Goal: Task Accomplishment & Management: Use online tool/utility

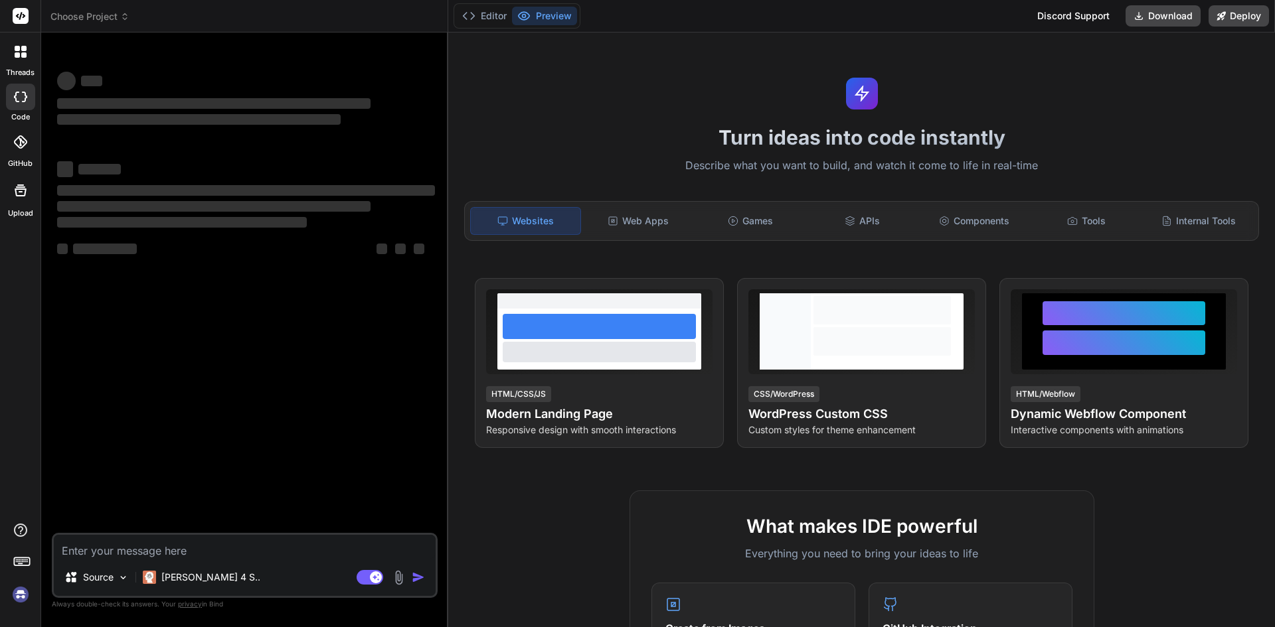
type textarea "x"
click at [193, 544] on textarea at bounding box center [245, 547] width 382 height 24
type textarea "<button type="submit" class="pop-up-primary-btn disabled" :class="{ disabled: i…"
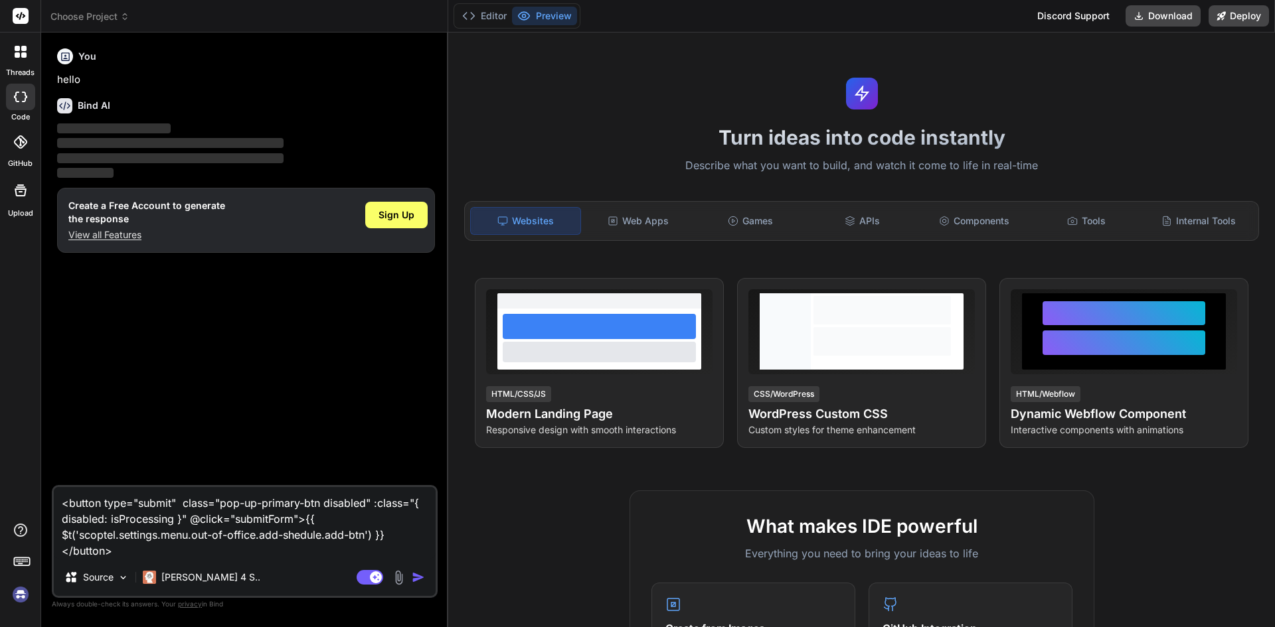
type textarea "x"
type textarea "<button type="submit" class="pop-up-primary-btn disabled" :class="{ disabled: i…"
click at [124, 226] on div "Create a Free Account to generate the response View all Features" at bounding box center [146, 220] width 157 height 42
click at [125, 232] on p "View all Features" at bounding box center [146, 234] width 157 height 13
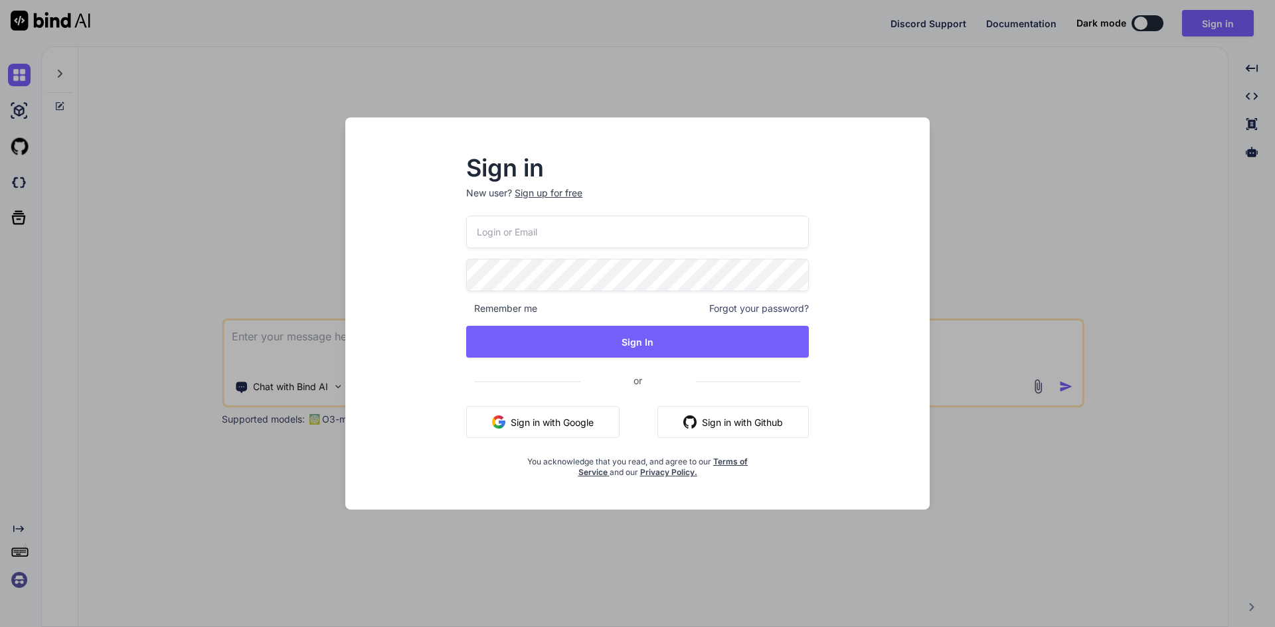
click at [497, 220] on input "email" at bounding box center [637, 232] width 343 height 33
type input "[EMAIL_ADDRESS][DOMAIN_NAME]"
click at [651, 360] on div "aitech@yopmail.com Remember me Forgot your password? Sign In or Sign in with Go…" at bounding box center [637, 347] width 343 height 262
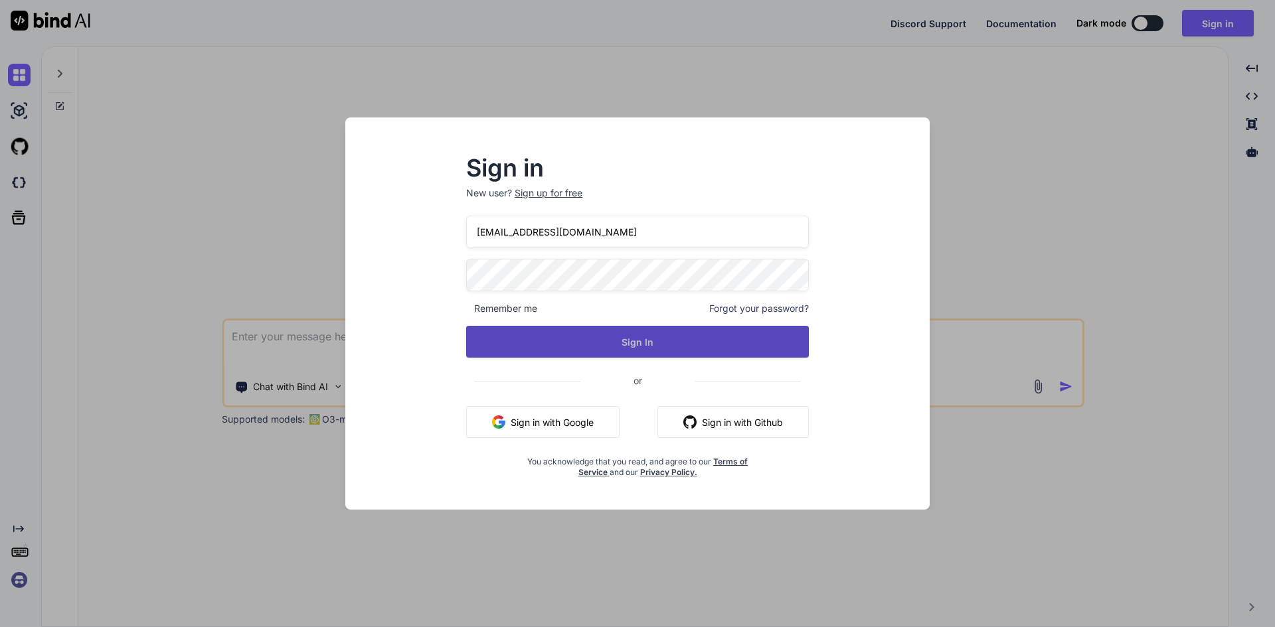
click at [647, 345] on button "Sign In" at bounding box center [637, 342] width 343 height 32
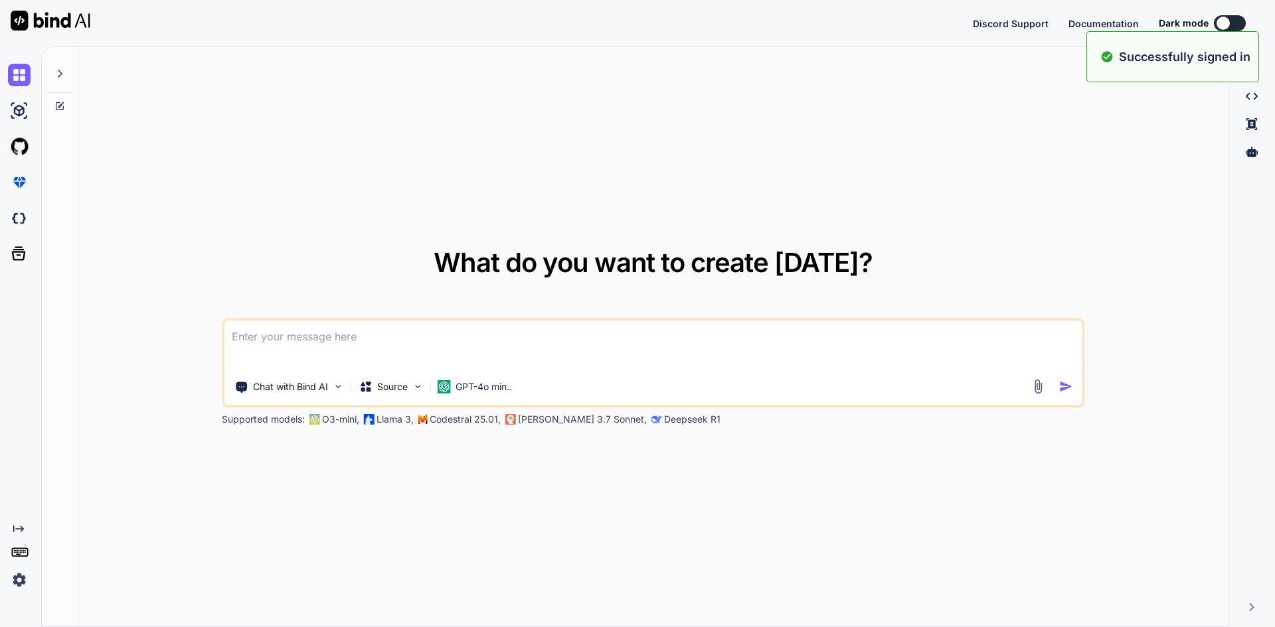
click at [465, 355] on textarea at bounding box center [653, 345] width 858 height 49
type textarea "x"
paste textarea
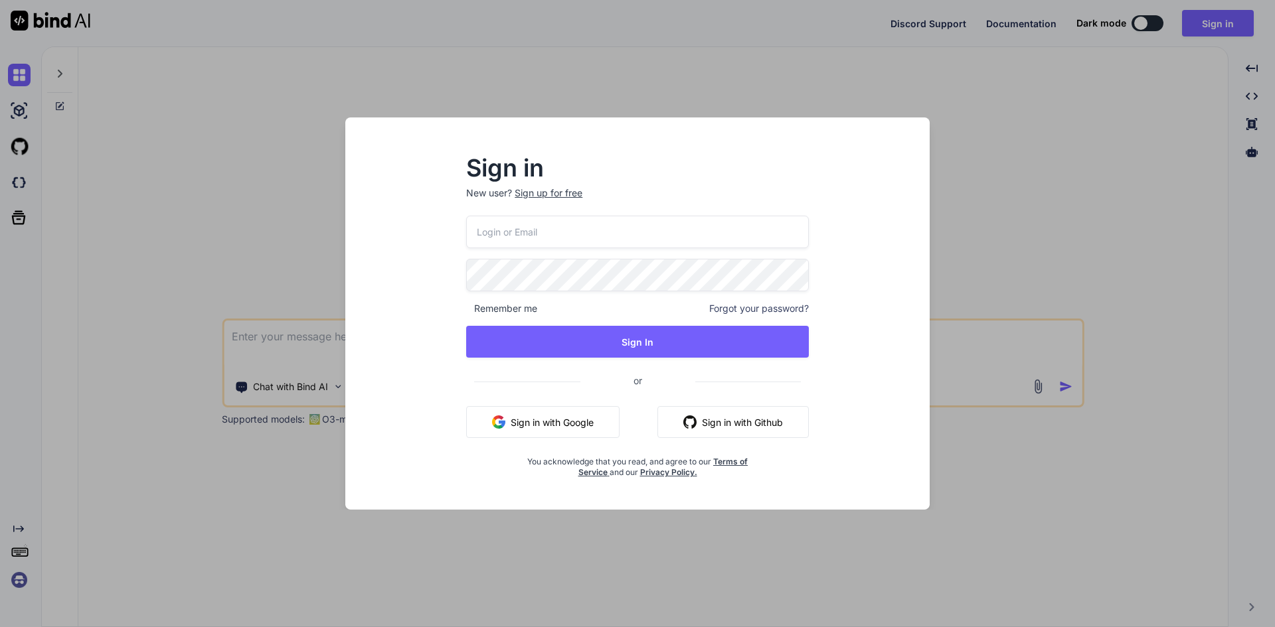
click at [524, 233] on input "email" at bounding box center [637, 232] width 343 height 33
type input "[EMAIL_ADDRESS][DOMAIN_NAME]"
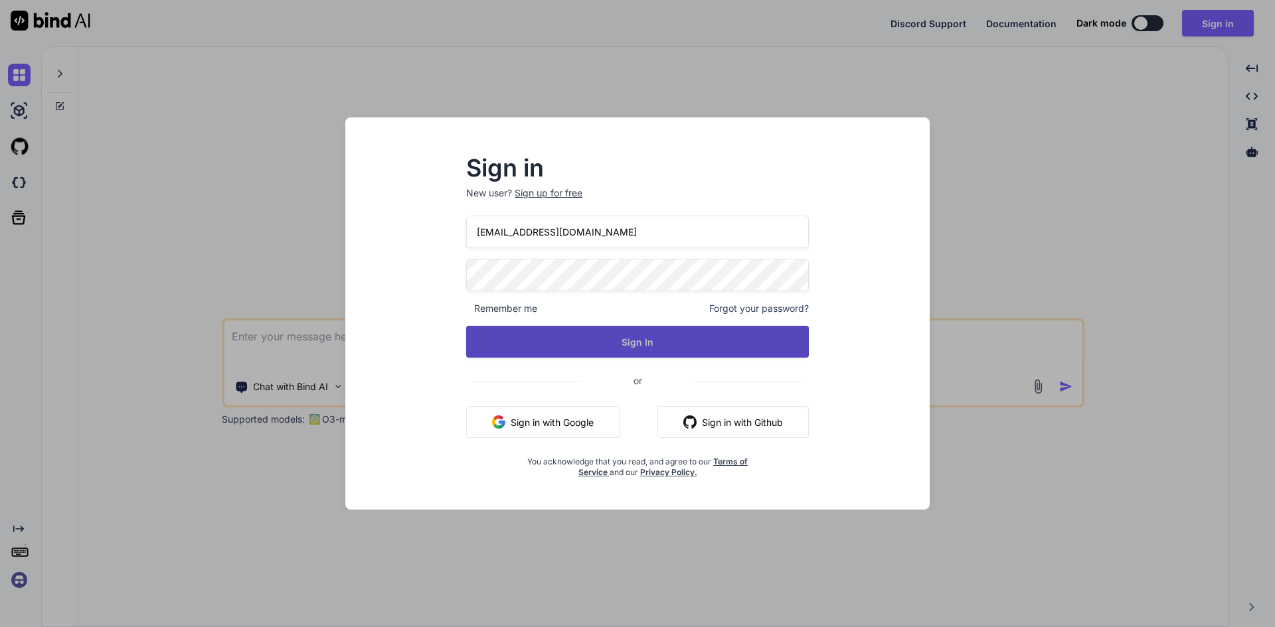
click at [594, 342] on button "Sign In" at bounding box center [637, 342] width 343 height 32
click at [597, 341] on button "Sign In" at bounding box center [637, 342] width 343 height 32
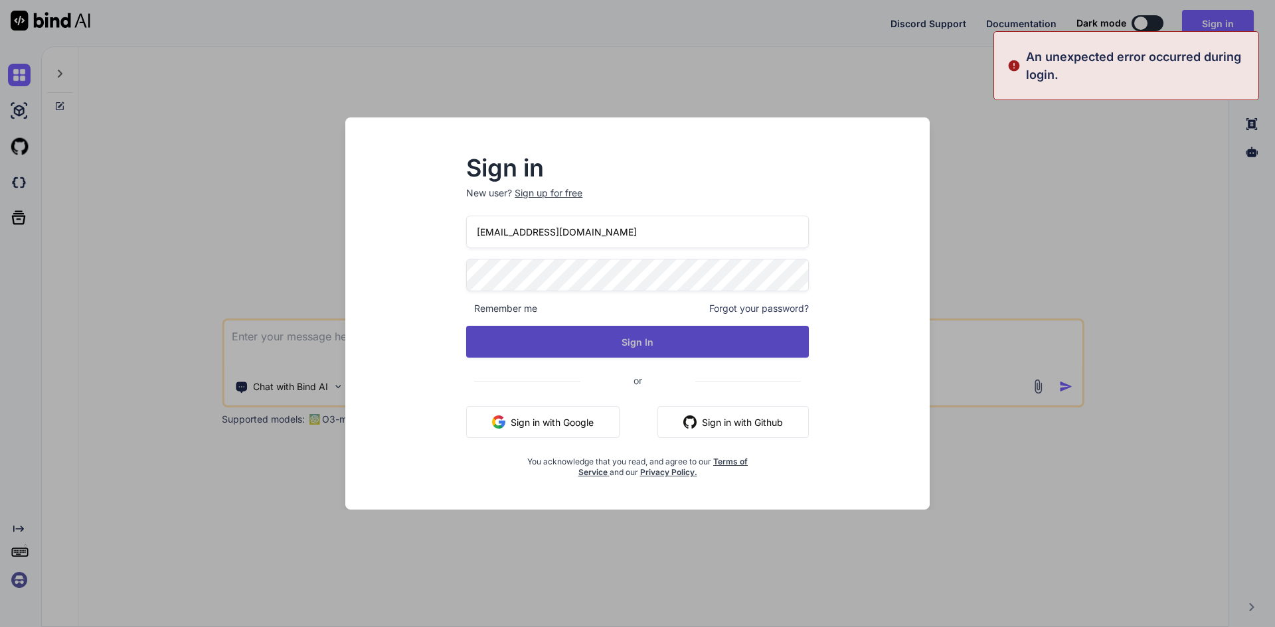
click at [585, 346] on button "Sign In" at bounding box center [637, 342] width 343 height 32
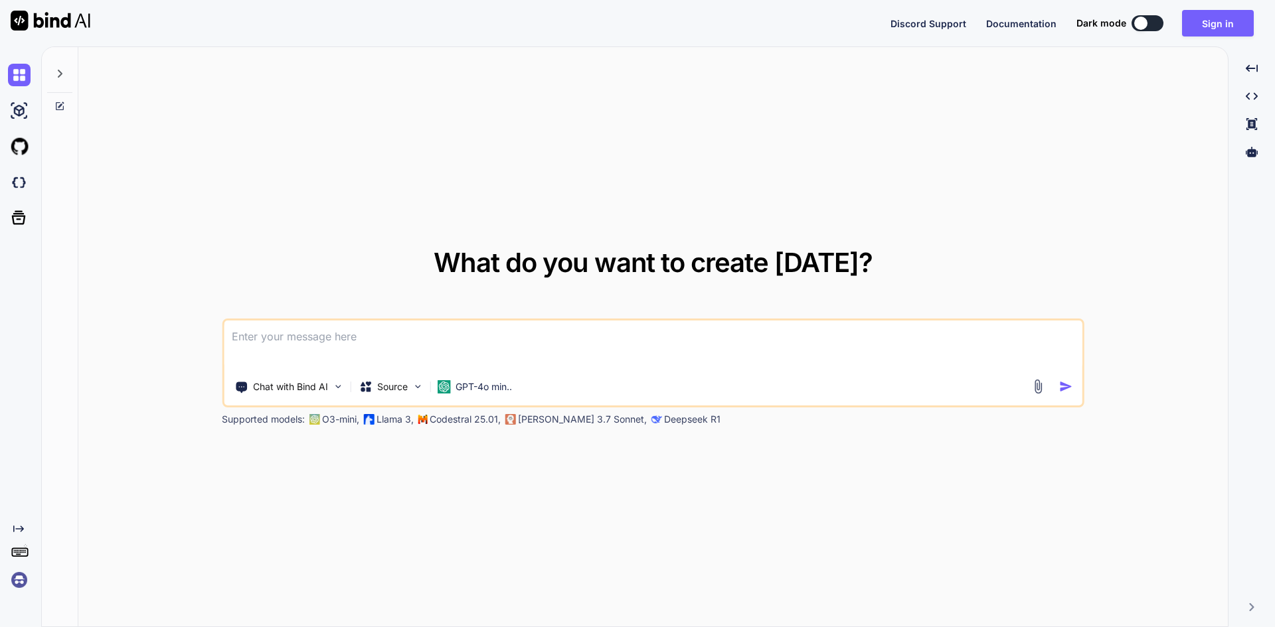
click at [403, 337] on textarea at bounding box center [653, 345] width 858 height 49
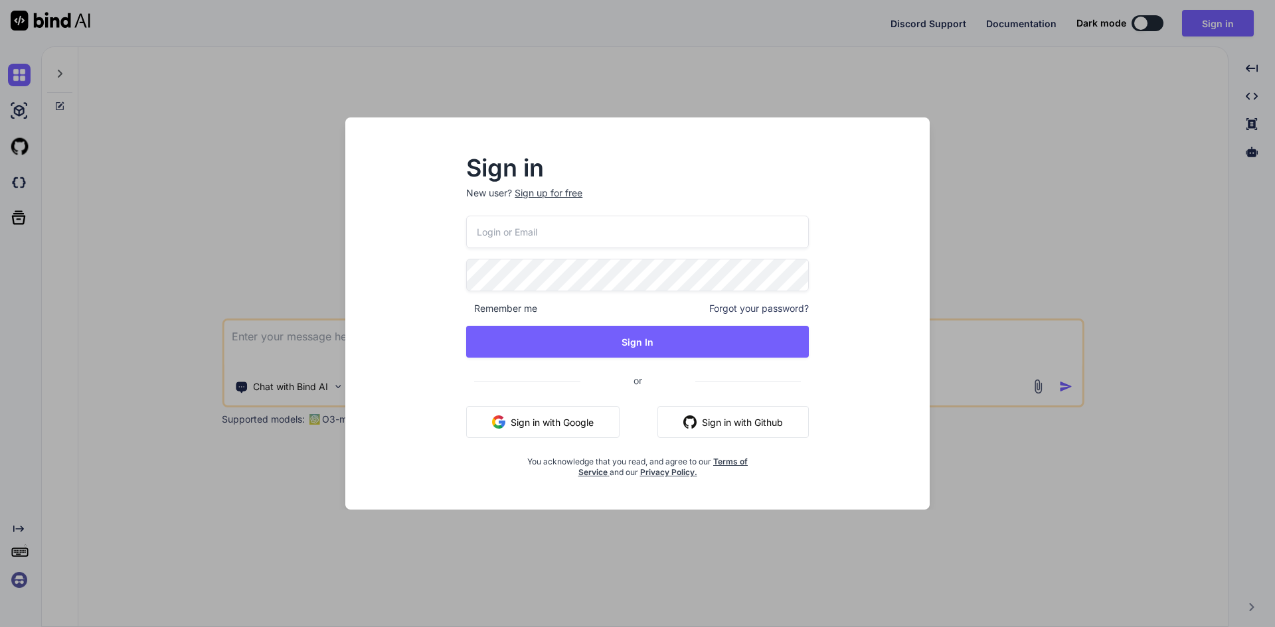
click at [520, 238] on input "email" at bounding box center [637, 232] width 343 height 33
type input "[EMAIL_ADDRESS][DOMAIN_NAME]"
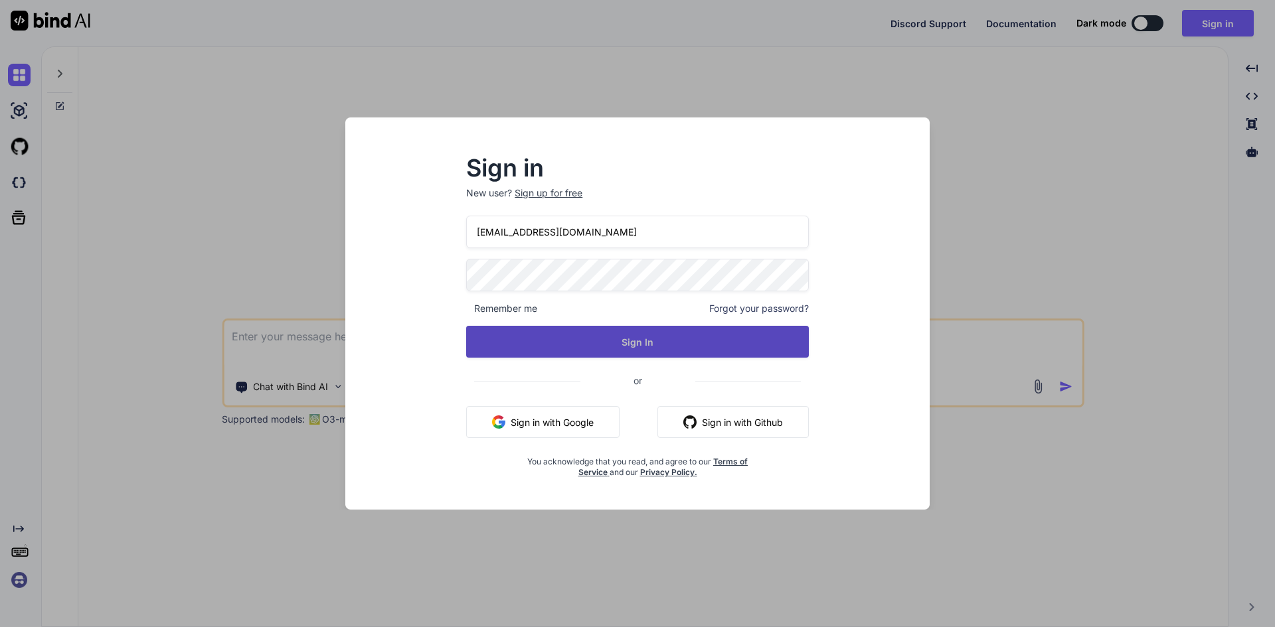
click at [607, 335] on button "Sign In" at bounding box center [637, 342] width 343 height 32
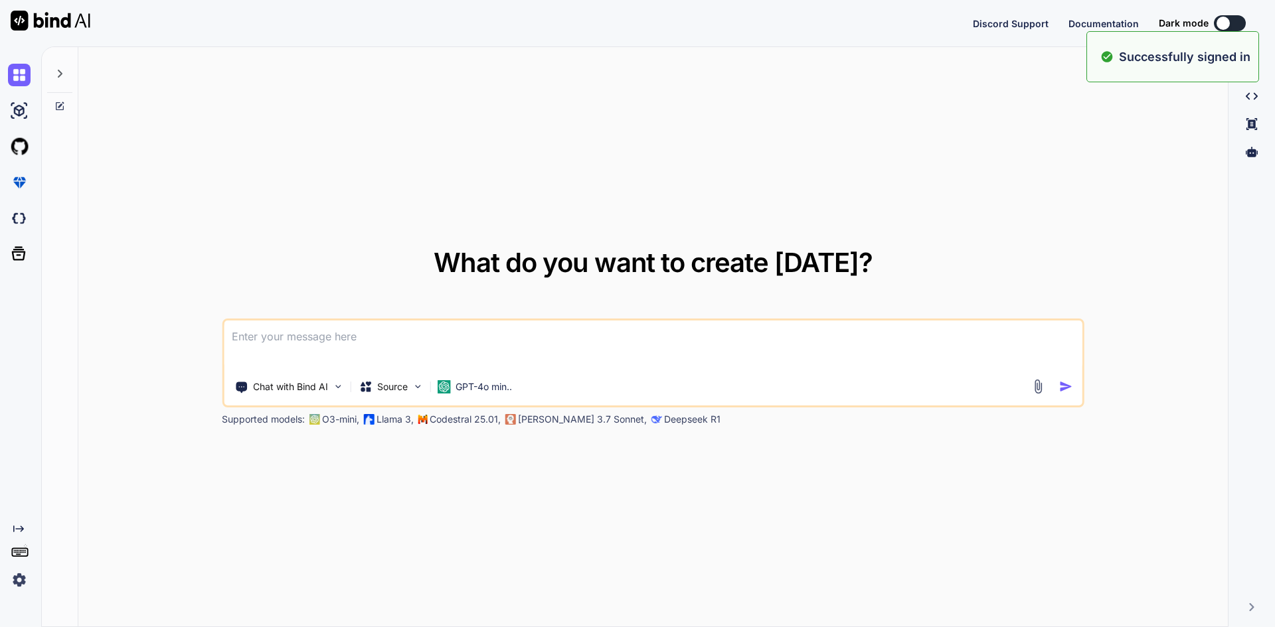
type textarea "x"
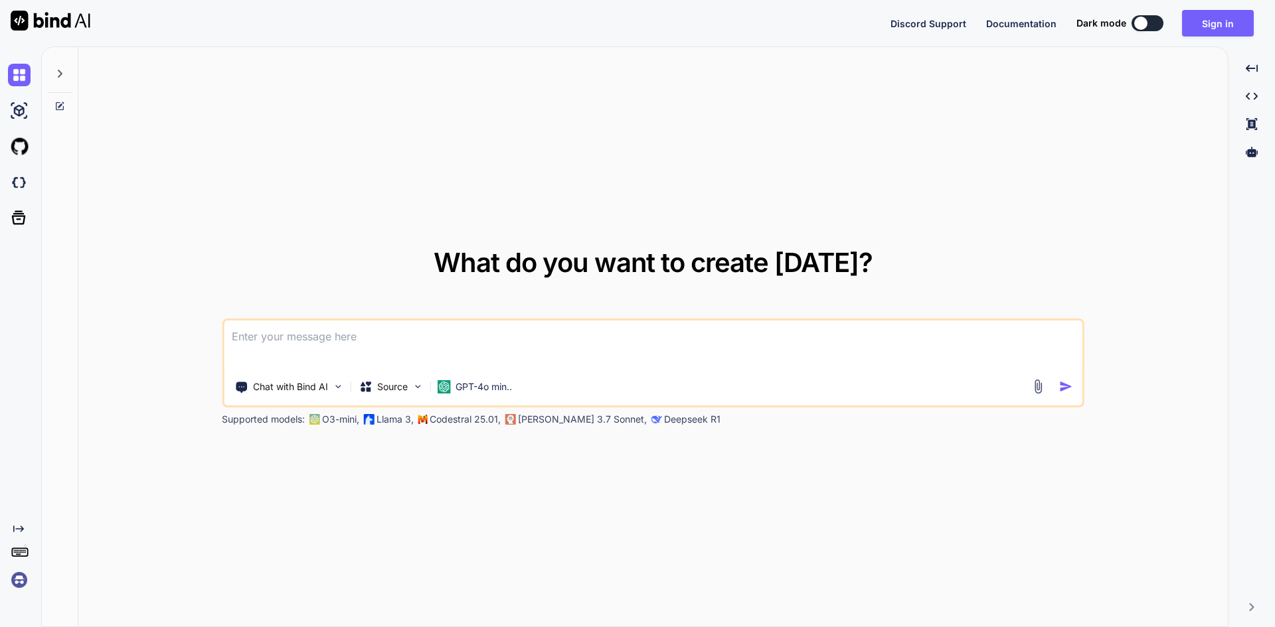
click at [382, 339] on textarea at bounding box center [653, 345] width 858 height 49
paste textarea
click at [267, 325] on textarea at bounding box center [653, 345] width 858 height 49
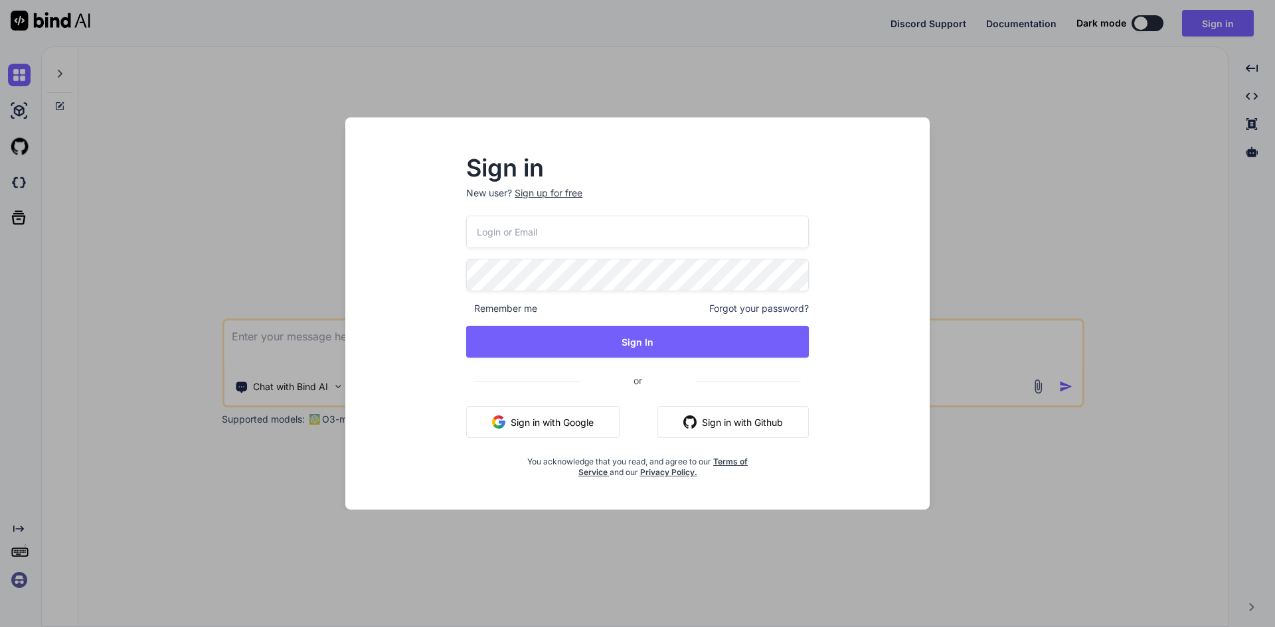
click at [582, 230] on input "email" at bounding box center [637, 232] width 343 height 33
type input "[EMAIL_ADDRESS][DOMAIN_NAME]"
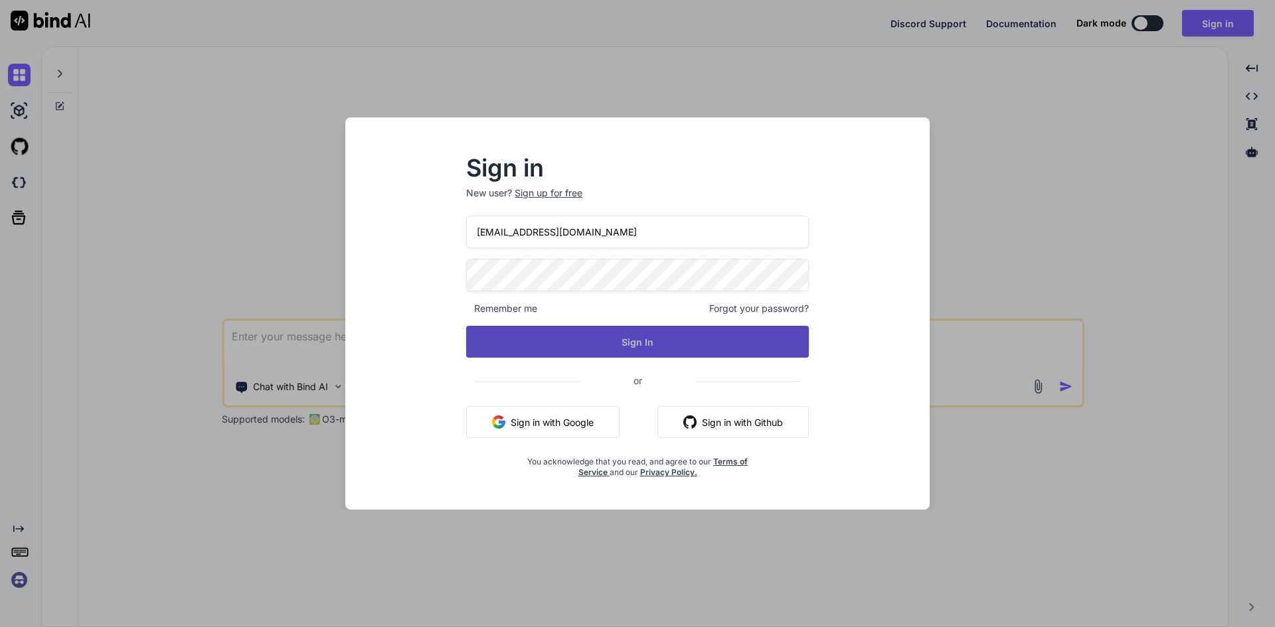
click at [607, 330] on button "Sign In" at bounding box center [637, 342] width 343 height 32
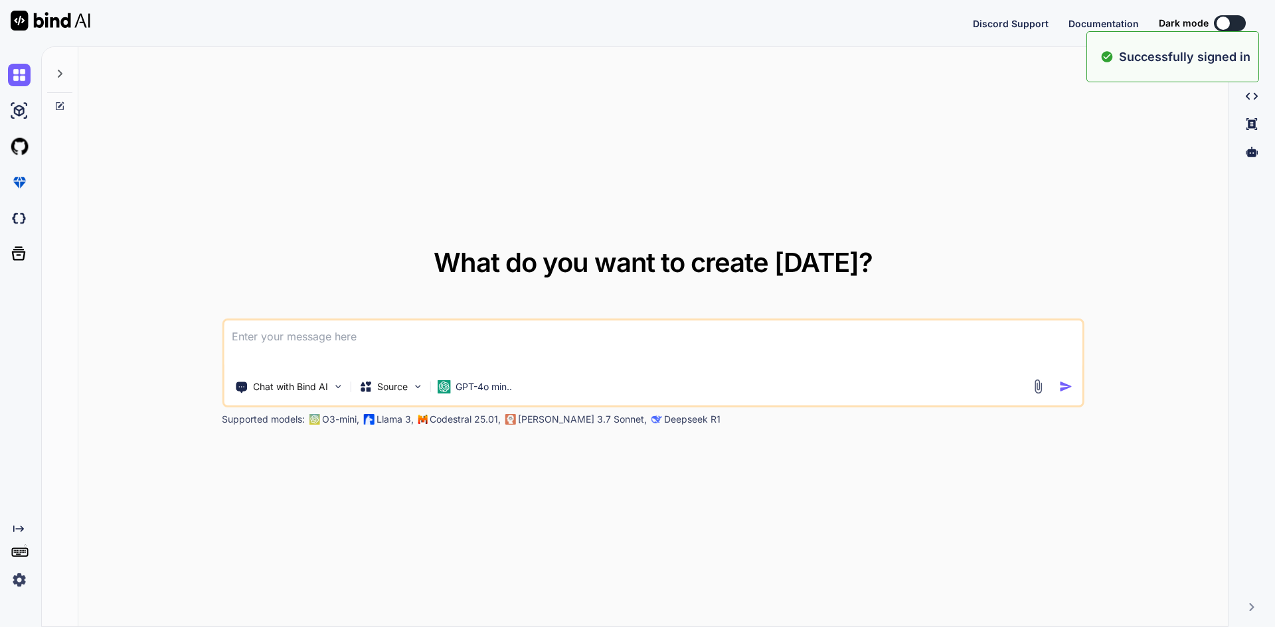
type textarea "x"
click at [371, 347] on textarea at bounding box center [653, 345] width 858 height 49
paste textarea
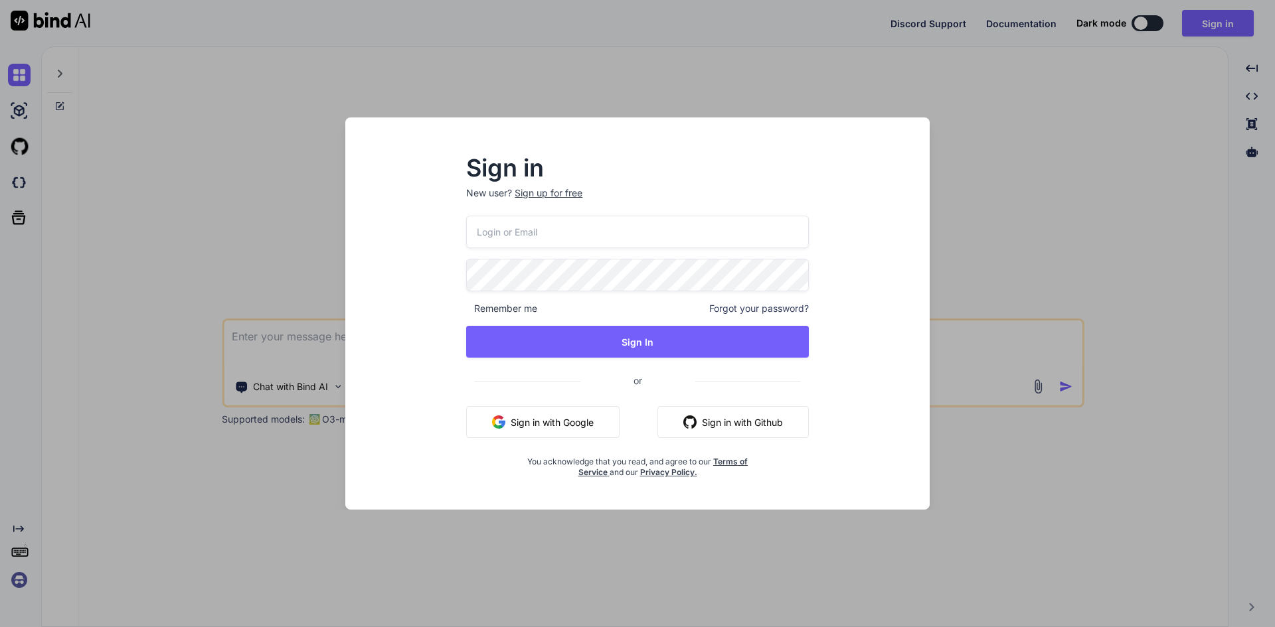
click at [552, 230] on input "email" at bounding box center [637, 232] width 343 height 33
type input "[EMAIL_ADDRESS][DOMAIN_NAME]"
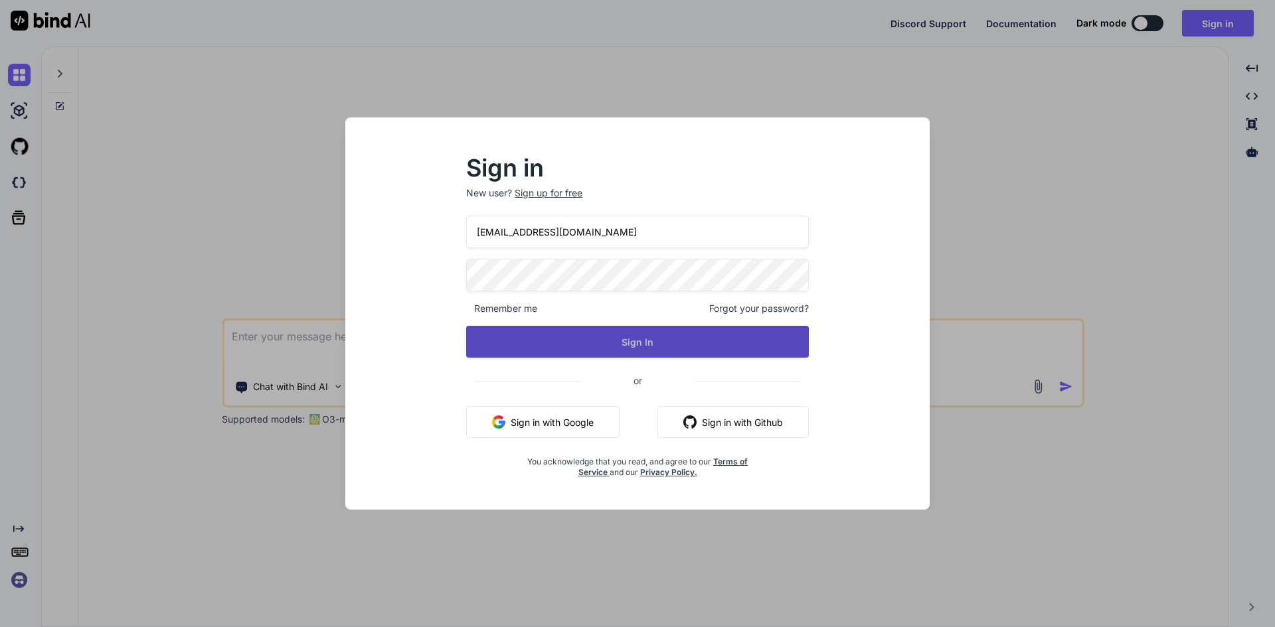
click at [633, 344] on button "Sign In" at bounding box center [637, 342] width 343 height 32
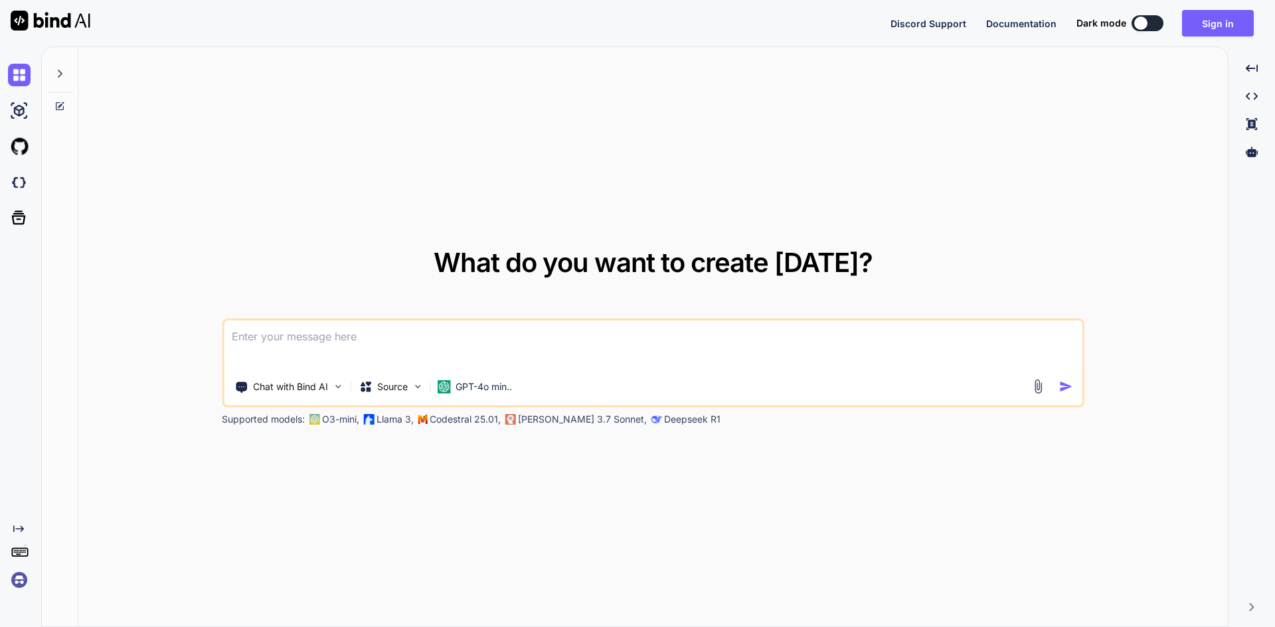
click at [1150, 21] on button at bounding box center [1147, 23] width 32 height 16
type textarea "x"
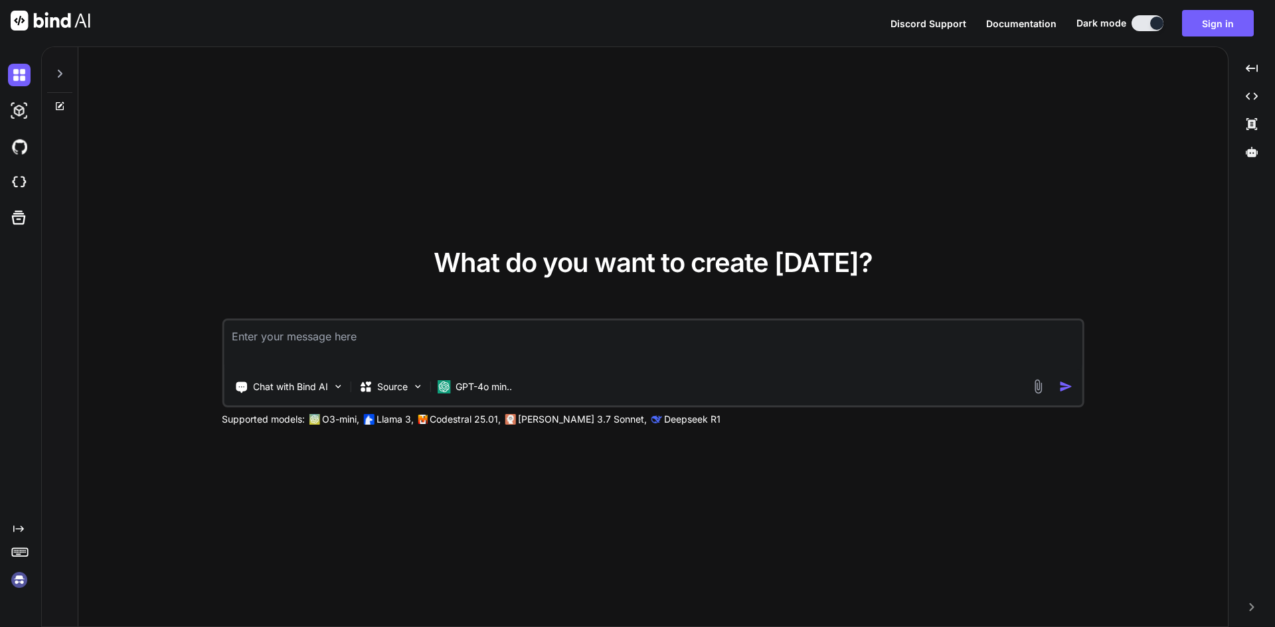
click at [364, 355] on textarea at bounding box center [653, 345] width 858 height 49
paste textarea
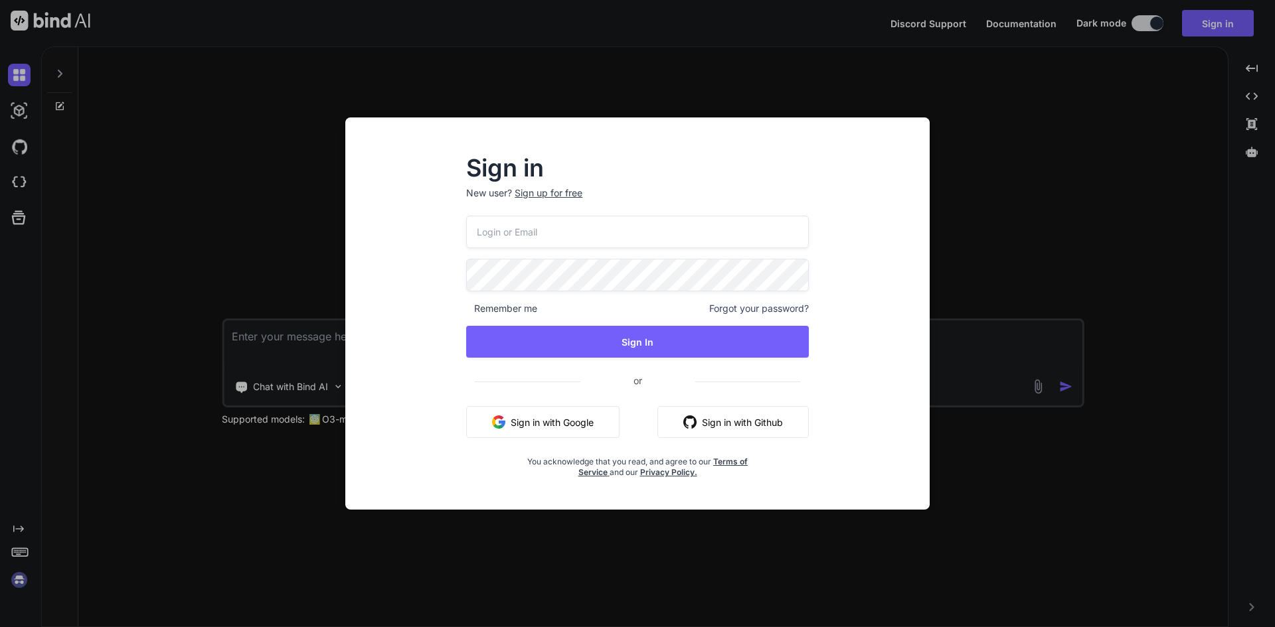
click at [518, 235] on input "email" at bounding box center [637, 232] width 343 height 33
type input "[EMAIL_ADDRESS][DOMAIN_NAME]"
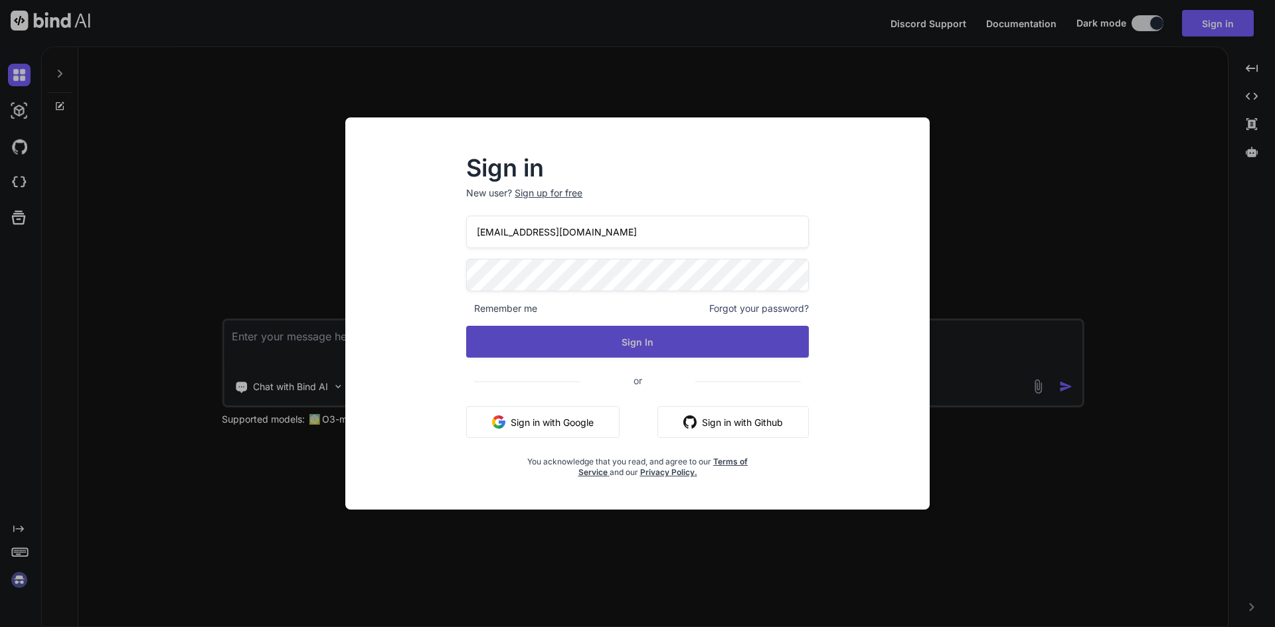
click at [611, 341] on button "Sign In" at bounding box center [637, 342] width 343 height 32
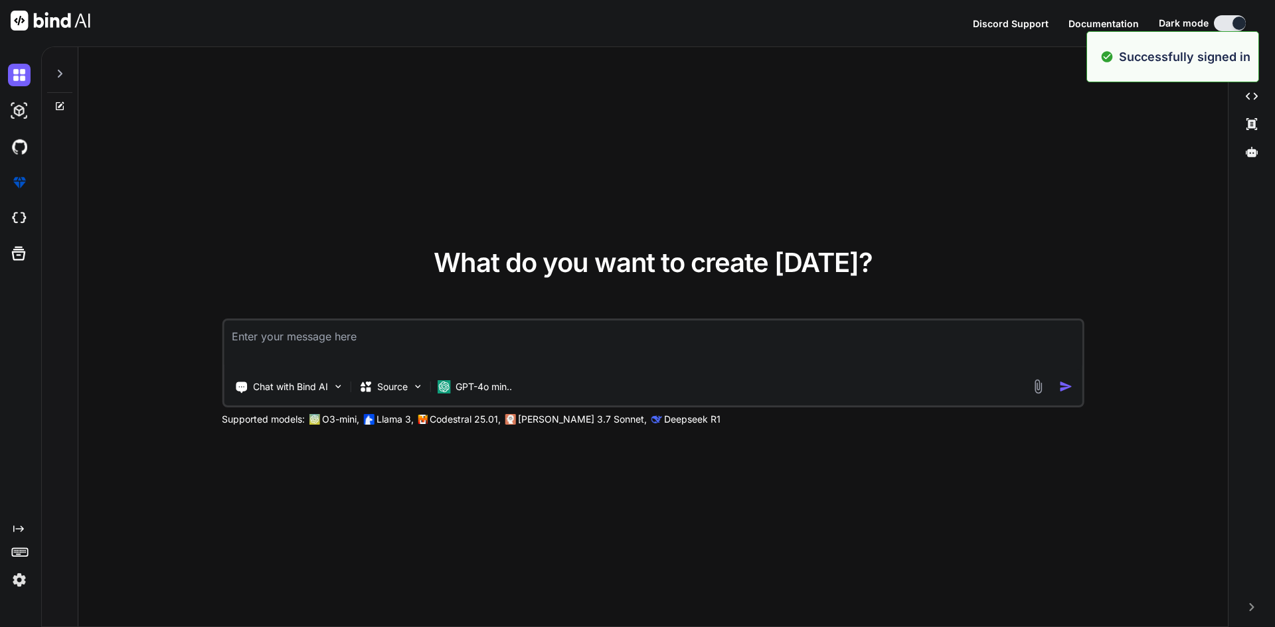
type textarea "x"
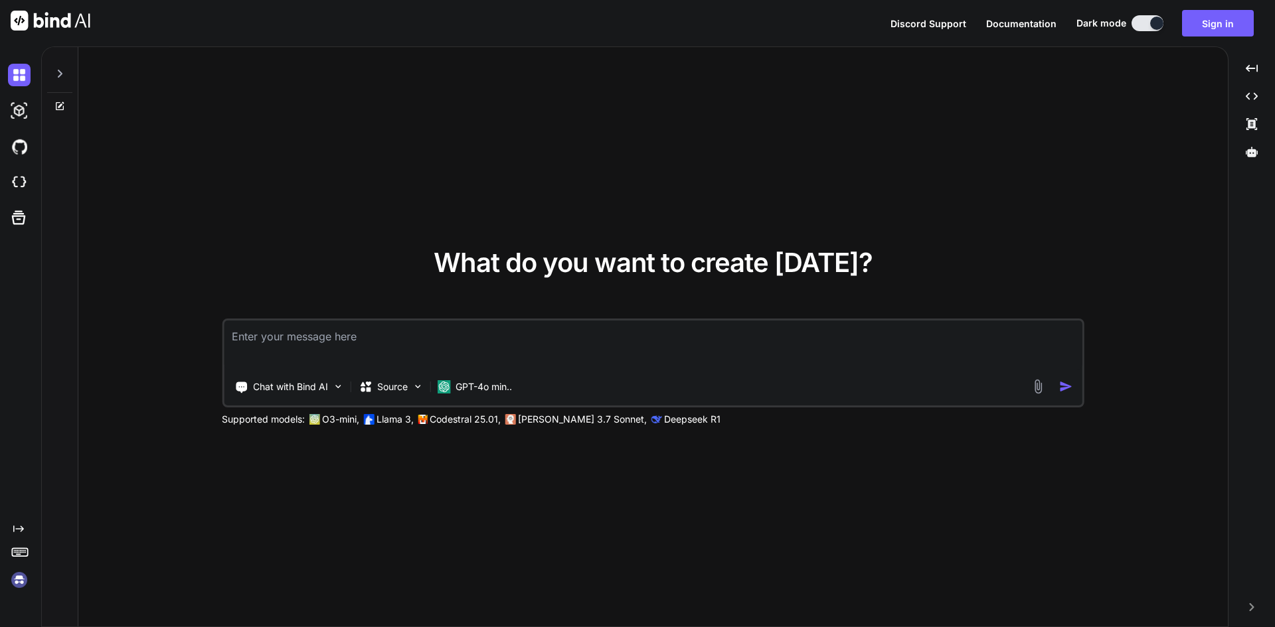
click at [434, 336] on textarea at bounding box center [653, 345] width 858 height 49
paste textarea
